Goal: Task Accomplishment & Management: Use online tool/utility

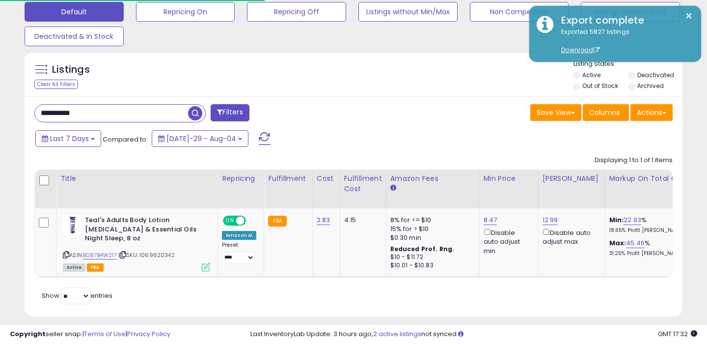
scroll to position [201, 381]
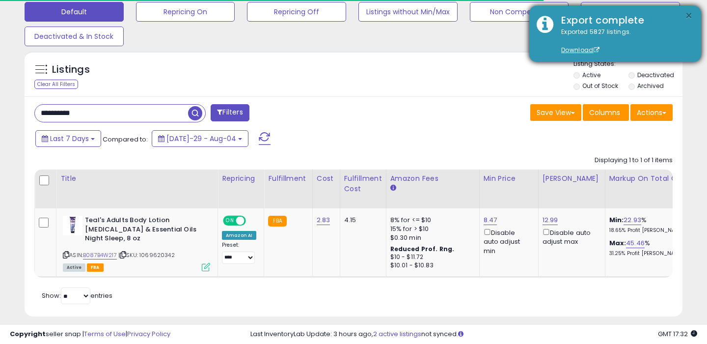
click at [688, 14] on button "×" at bounding box center [689, 16] width 8 height 12
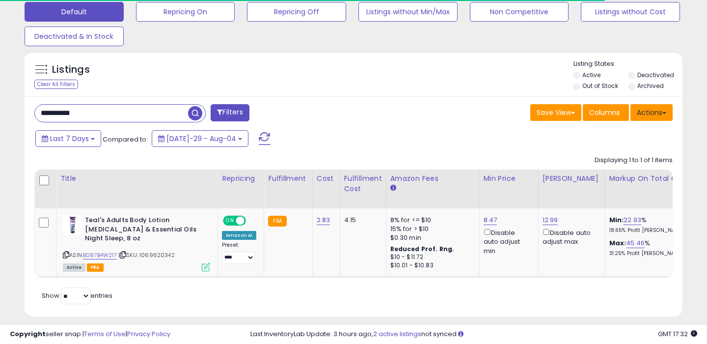
click at [665, 111] on button "Actions" at bounding box center [652, 112] width 42 height 17
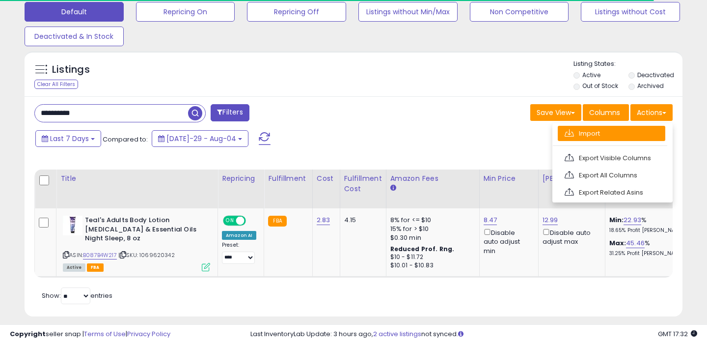
click at [591, 131] on link "Import" at bounding box center [612, 133] width 108 height 15
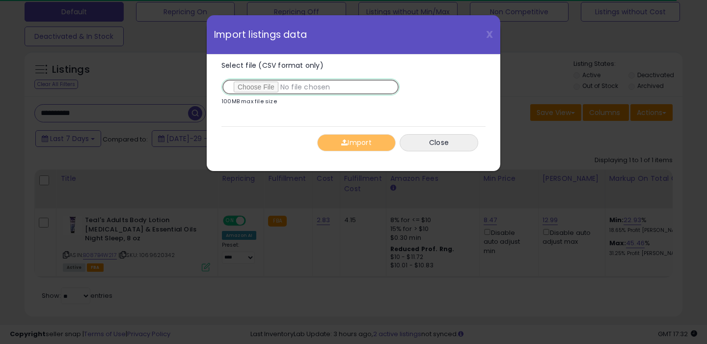
click at [259, 87] on input "Select file (CSV format only)" at bounding box center [311, 87] width 178 height 17
type input "**********"
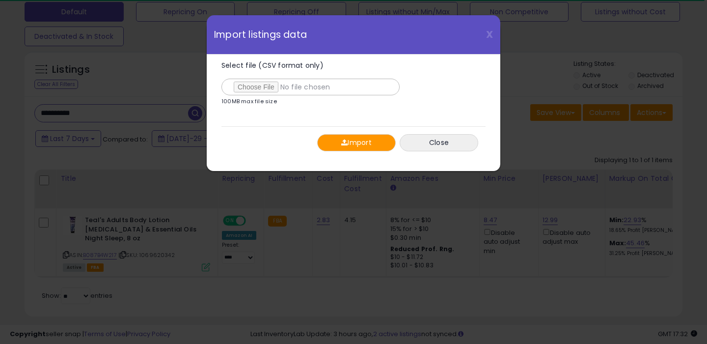
click at [347, 144] on button "Import" at bounding box center [356, 142] width 79 height 17
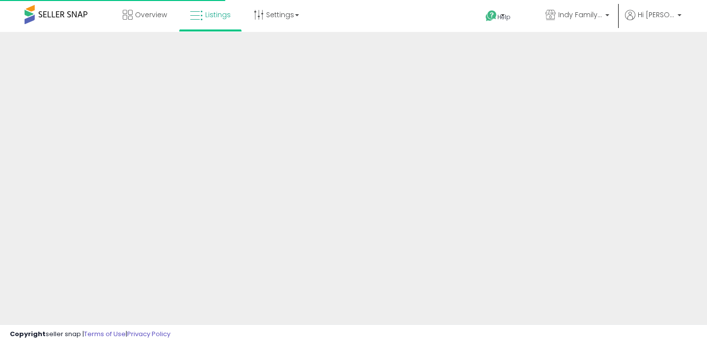
scroll to position [258, 0]
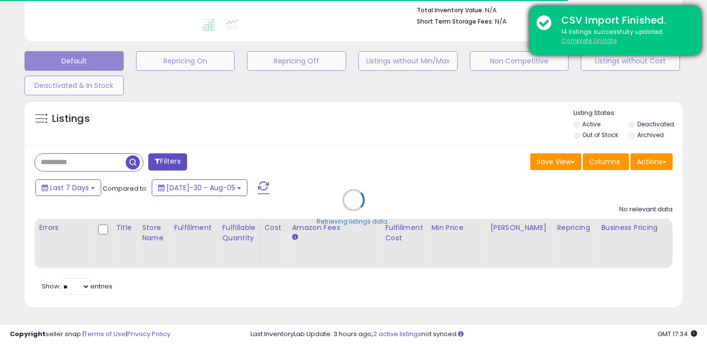
type input "**********"
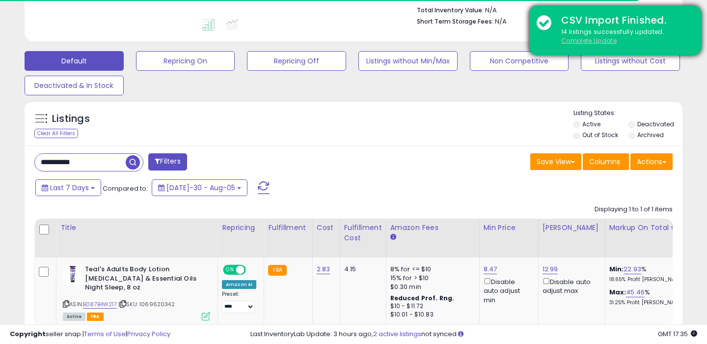
click at [575, 41] on u "Complete Update" at bounding box center [590, 40] width 56 height 8
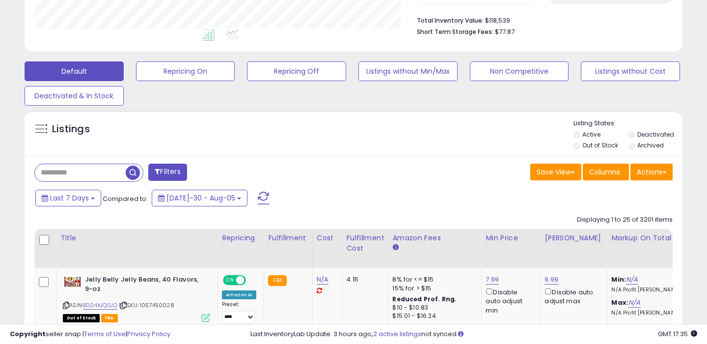
scroll to position [201, 381]
click at [94, 174] on input "text" at bounding box center [80, 172] width 91 height 17
paste input "**********"
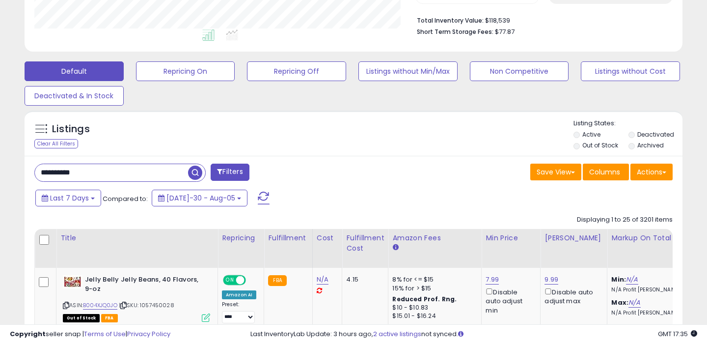
type input "**********"
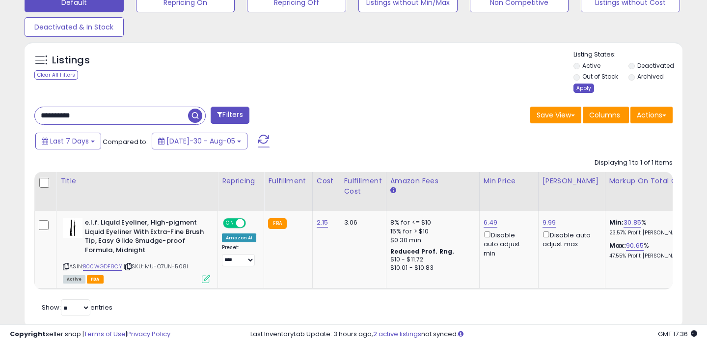
click at [588, 85] on div "Apply" at bounding box center [584, 88] width 21 height 9
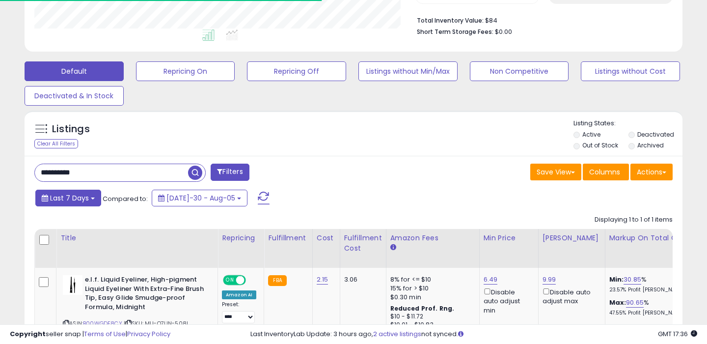
scroll to position [317, 0]
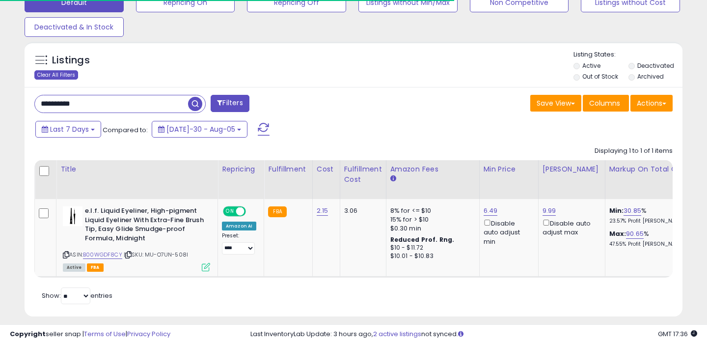
click at [58, 74] on div "Clear All Filters" at bounding box center [56, 74] width 44 height 9
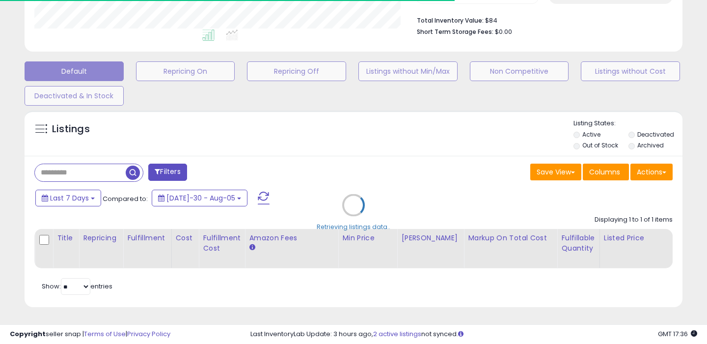
scroll to position [201, 381]
click at [665, 170] on div "Retrieving listings data.." at bounding box center [353, 213] width 673 height 214
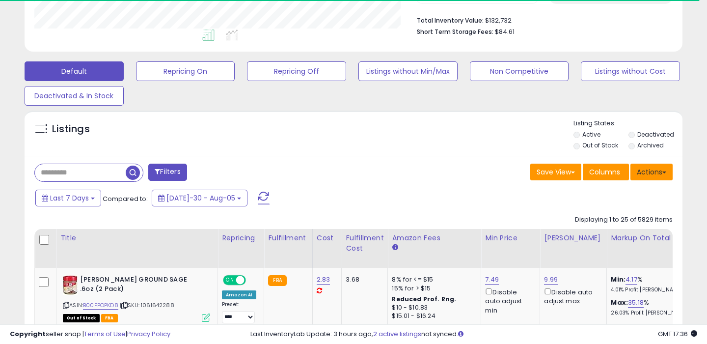
click at [667, 170] on button "Actions" at bounding box center [652, 172] width 42 height 17
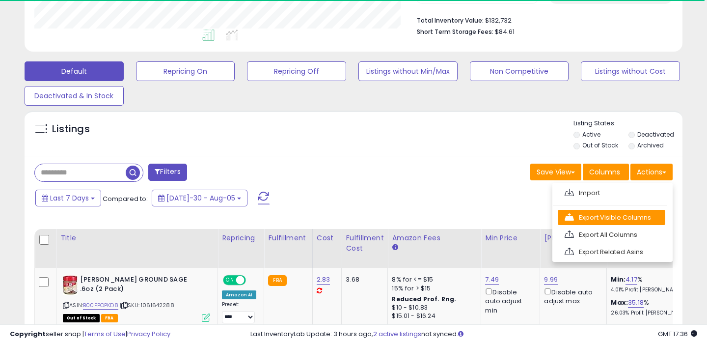
click at [621, 214] on link "Export Visible Columns" at bounding box center [612, 217] width 108 height 15
